Goal: Complete application form

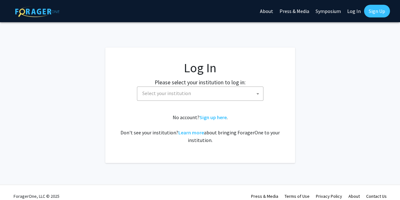
click at [208, 91] on span "Select your institution" at bounding box center [201, 93] width 123 height 13
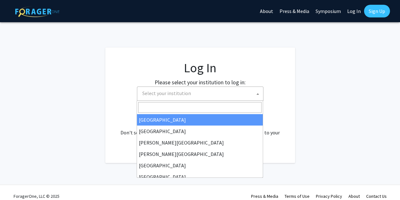
select select "34"
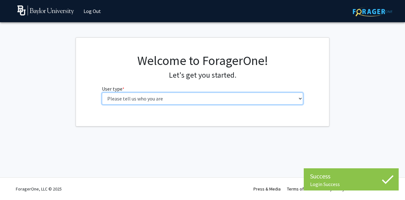
click at [208, 100] on select "Please tell us who you are Undergraduate Student Master's Student Doctoral Cand…" at bounding box center [202, 98] width 201 height 12
select select "1: undergrad"
click at [102, 92] on select "Please tell us who you are Undergraduate Student Master's Student Doctoral Cand…" at bounding box center [202, 98] width 201 height 12
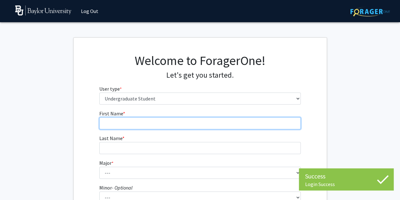
click at [159, 122] on input "First Name * required" at bounding box center [199, 123] width 201 height 12
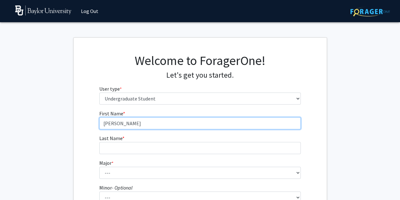
type input "[PERSON_NAME]"
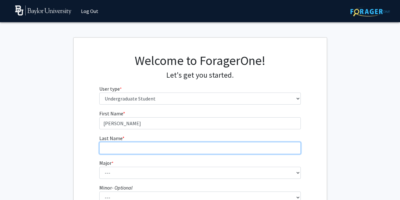
click at [134, 153] on input "Last Name * required" at bounding box center [199, 148] width 201 height 12
type input "[PERSON_NAME]"
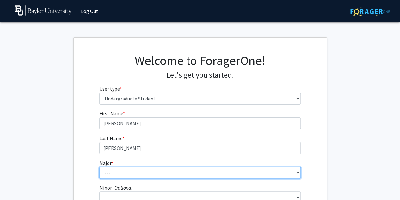
click at [138, 167] on select "--- Accounting American Studies Anthropology Apparel Design & Product Developme…" at bounding box center [199, 172] width 201 height 12
select select "14: 2679"
click at [99, 166] on select "--- Accounting American Studies Anthropology Apparel Design & Product Developme…" at bounding box center [199, 172] width 201 height 12
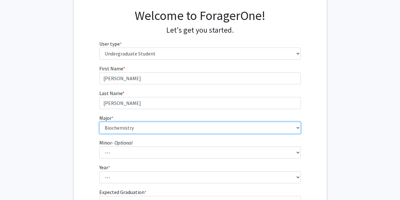
scroll to position [73, 0]
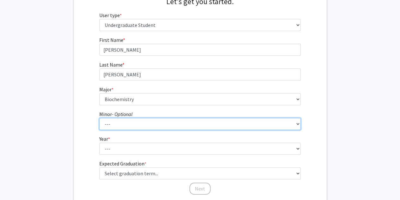
click at [209, 126] on select "--- Advertising American Sign Language American Studies Anthropology Apparel Me…" at bounding box center [199, 124] width 201 height 12
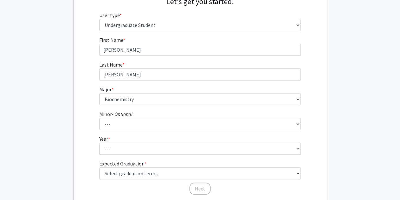
click at [334, 68] on fg-get-started "Welcome to ForagerOne! Let's get you started. User type * required Please tell …" at bounding box center [200, 88] width 400 height 248
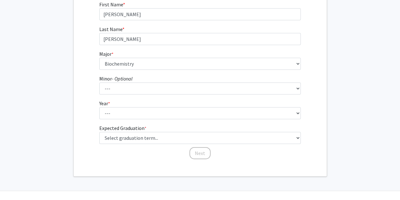
scroll to position [112, 0]
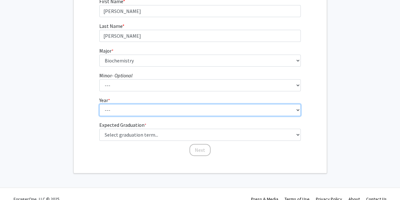
click at [248, 108] on select "--- First-year Sophomore Junior Senior Postbaccalaureate Certificate" at bounding box center [199, 110] width 201 height 12
select select "2: sophomore"
click at [99, 104] on select "--- First-year Sophomore Junior Senior Postbaccalaureate Certificate" at bounding box center [199, 110] width 201 height 12
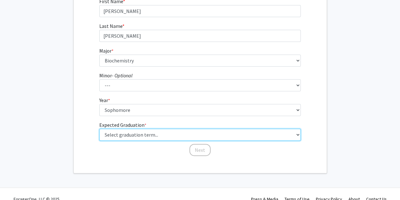
click at [229, 135] on select "Select graduation term... Spring 2025 Summer 2025 Fall 2025 Winter 2025 Spring …" at bounding box center [199, 134] width 201 height 12
select select "13: spring_2028"
click at [99, 128] on select "Select graduation term... Spring 2025 Summer 2025 Fall 2025 Winter 2025 Spring …" at bounding box center [199, 134] width 201 height 12
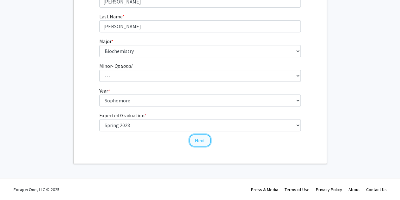
click at [202, 137] on button "Next" at bounding box center [199, 140] width 21 height 12
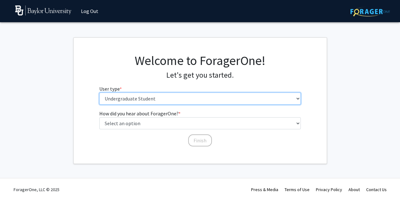
click at [242, 96] on select "Please tell us who you are Undergraduate Student Master's Student Doctoral Cand…" at bounding box center [199, 98] width 201 height 12
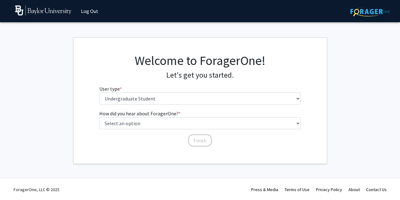
click at [323, 85] on div "Welcome to ForagerOne! Let's get you started. User type * required Please tell …" at bounding box center [200, 81] width 253 height 57
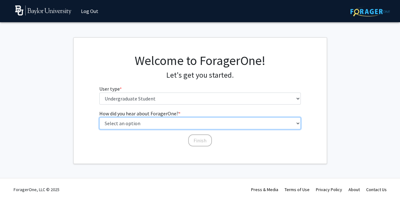
click at [245, 127] on select "Select an option Peer/student recommendation Faculty/staff recommendation Unive…" at bounding box center [199, 123] width 201 height 12
select select "3: university_website"
click at [99, 117] on select "Select an option Peer/student recommendation Faculty/staff recommendation Unive…" at bounding box center [199, 123] width 201 height 12
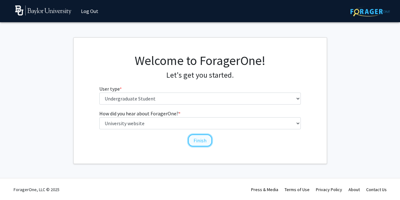
click at [195, 143] on button "Finish" at bounding box center [200, 140] width 24 height 12
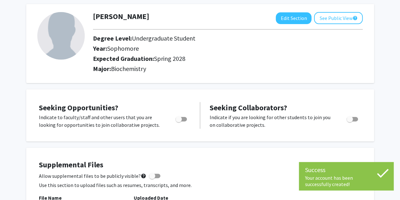
scroll to position [30, 0]
click at [176, 120] on span "Toggle" at bounding box center [179, 118] width 6 height 6
click at [178, 121] on input "Are you actively seeking opportunities?" at bounding box center [178, 121] width 0 height 0
checkbox input "true"
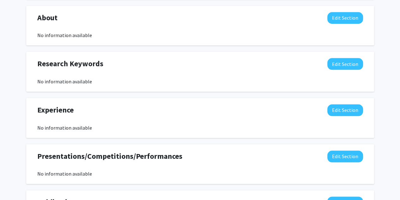
scroll to position [281, 0]
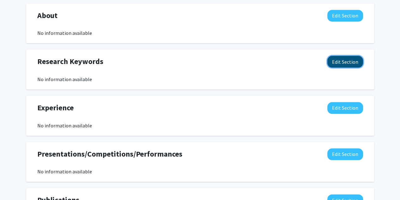
click at [359, 63] on button "Edit Section" at bounding box center [345, 62] width 36 height 12
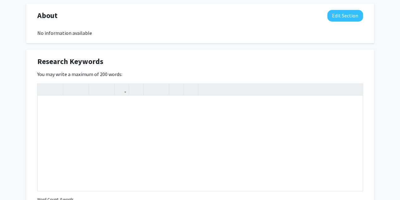
click at [369, 78] on div "Research Keywords Edit Section You may write a maximum of 200 words: Insert lin…" at bounding box center [200, 138] width 348 height 178
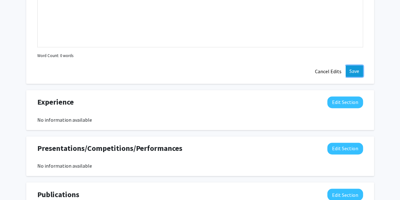
click at [355, 72] on button "Save" at bounding box center [354, 70] width 17 height 11
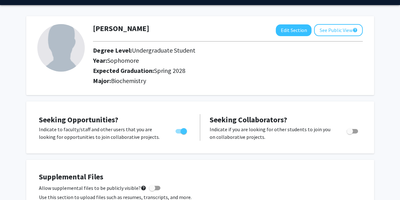
scroll to position [0, 0]
